Goal: Transaction & Acquisition: Download file/media

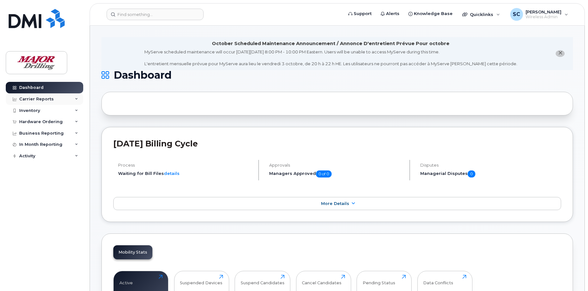
click at [51, 99] on div "Carrier Reports" at bounding box center [36, 99] width 35 height 5
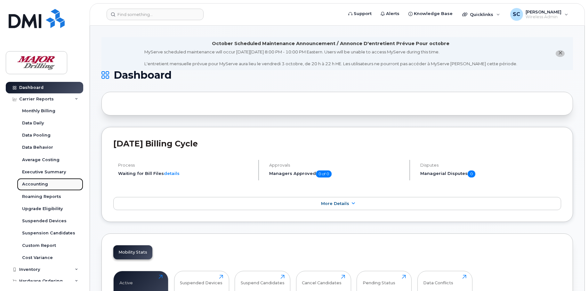
click at [44, 182] on div "Accounting" at bounding box center [35, 184] width 26 height 6
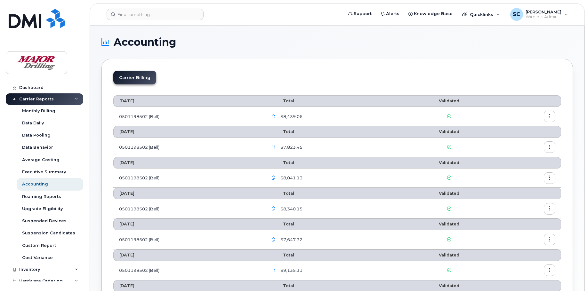
click at [275, 116] on icon "button" at bounding box center [273, 117] width 4 height 4
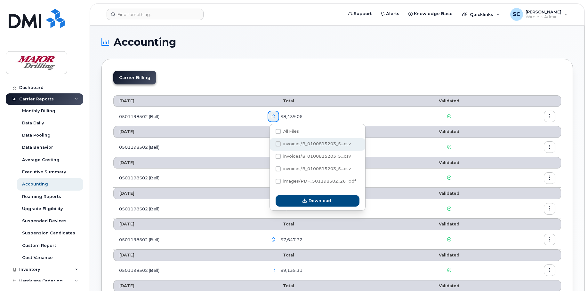
click at [279, 145] on span at bounding box center [277, 143] width 5 height 5
click at [271, 145] on input "invoices/B_0100815203_5...csv" at bounding box center [269, 144] width 3 height 3
checkbox input "true"
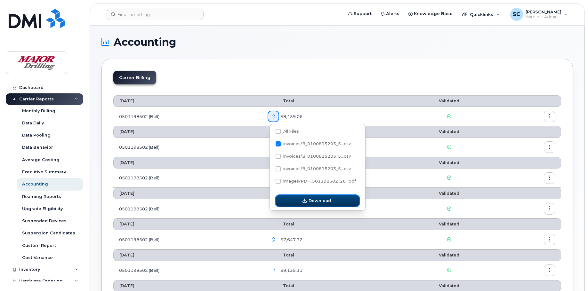
click at [319, 203] on span "Download" at bounding box center [319, 201] width 22 height 6
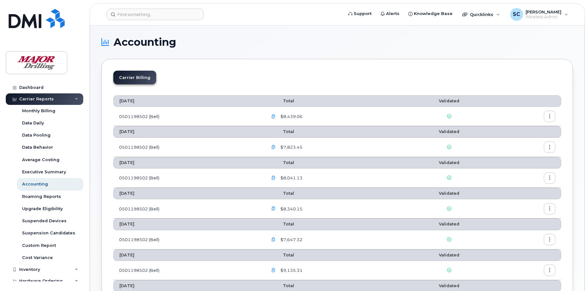
click at [275, 116] on icon "button" at bounding box center [273, 117] width 4 height 4
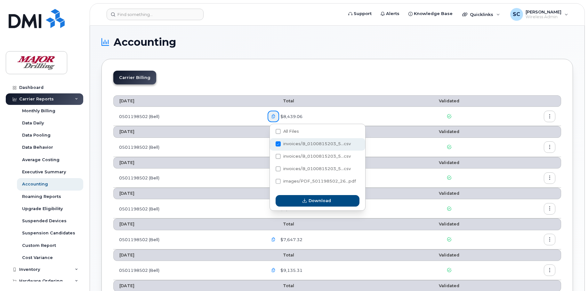
click at [278, 144] on span at bounding box center [277, 143] width 5 height 5
click at [271, 144] on input "invoices/B_0100815203_5...csv" at bounding box center [269, 144] width 3 height 3
checkbox input "false"
click at [279, 179] on span at bounding box center [277, 181] width 5 height 5
click at [271, 180] on input "images/PDF_501198502_26...pdf" at bounding box center [269, 181] width 3 height 3
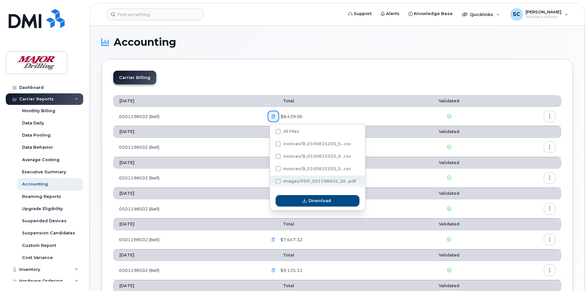
checkbox input "true"
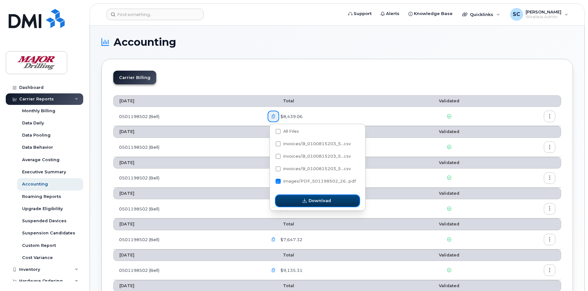
click at [312, 201] on span "Download" at bounding box center [319, 201] width 22 height 6
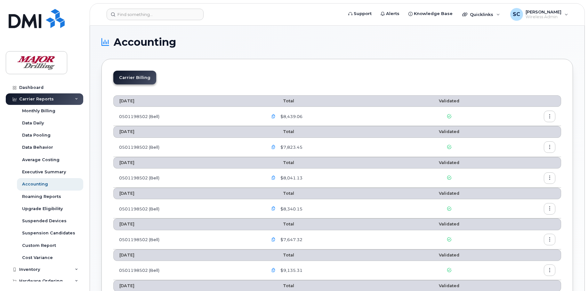
click at [275, 179] on icon "button" at bounding box center [273, 178] width 4 height 4
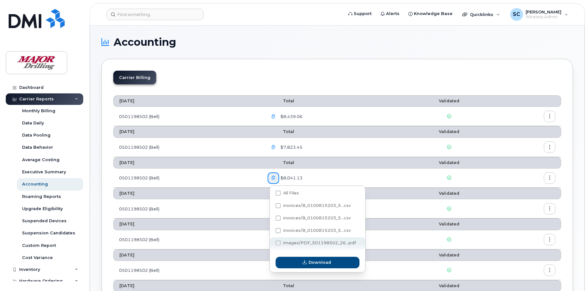
click at [280, 244] on span at bounding box center [277, 243] width 5 height 5
click at [271, 244] on input "images/PDF_501198502_26...pdf" at bounding box center [269, 243] width 3 height 3
checkbox input "true"
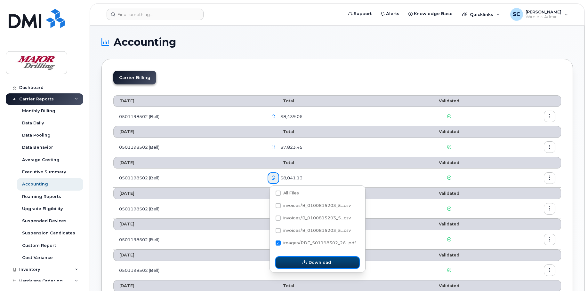
click at [297, 263] on button "Download" at bounding box center [317, 263] width 84 height 12
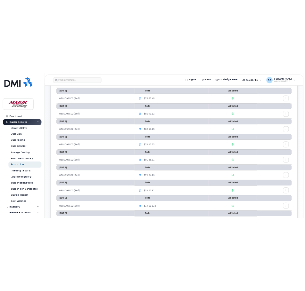
scroll to position [96, 0]
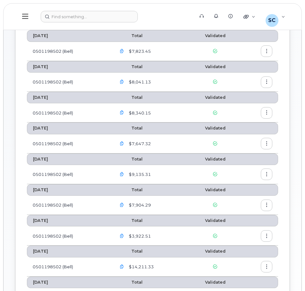
click at [121, 81] on icon "button" at bounding box center [122, 82] width 4 height 4
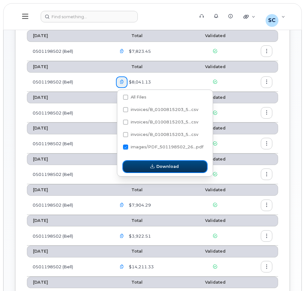
click at [142, 168] on button "Download" at bounding box center [165, 167] width 84 height 12
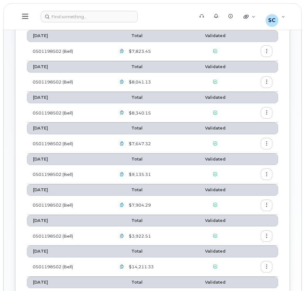
click at [268, 82] on button "button" at bounding box center [266, 82] width 12 height 12
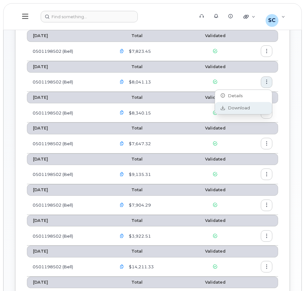
click at [235, 109] on span "Download" at bounding box center [237, 108] width 25 height 6
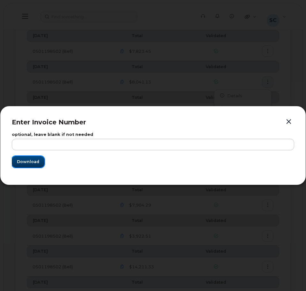
click at [25, 163] on span "Download" at bounding box center [28, 162] width 22 height 6
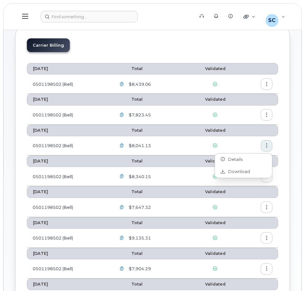
scroll to position [32, 0]
click at [125, 83] on button "button" at bounding box center [122, 85] width 12 height 12
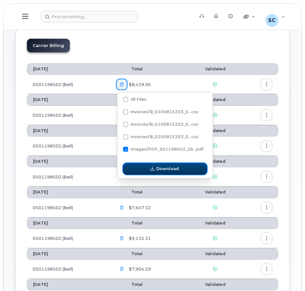
click at [143, 169] on button "Download" at bounding box center [165, 169] width 84 height 12
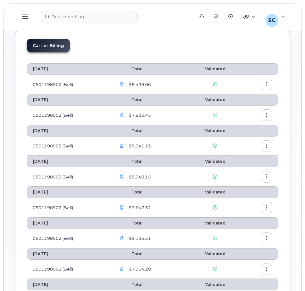
click at [265, 85] on icon "button" at bounding box center [266, 85] width 4 height 4
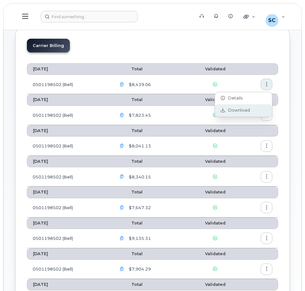
click at [229, 110] on span "Download" at bounding box center [237, 110] width 25 height 6
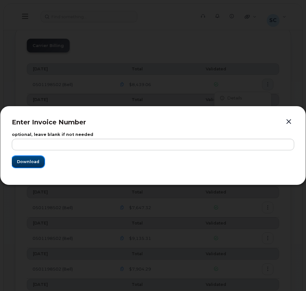
click at [23, 159] on span "Download" at bounding box center [28, 162] width 22 height 6
